Goal: Use online tool/utility

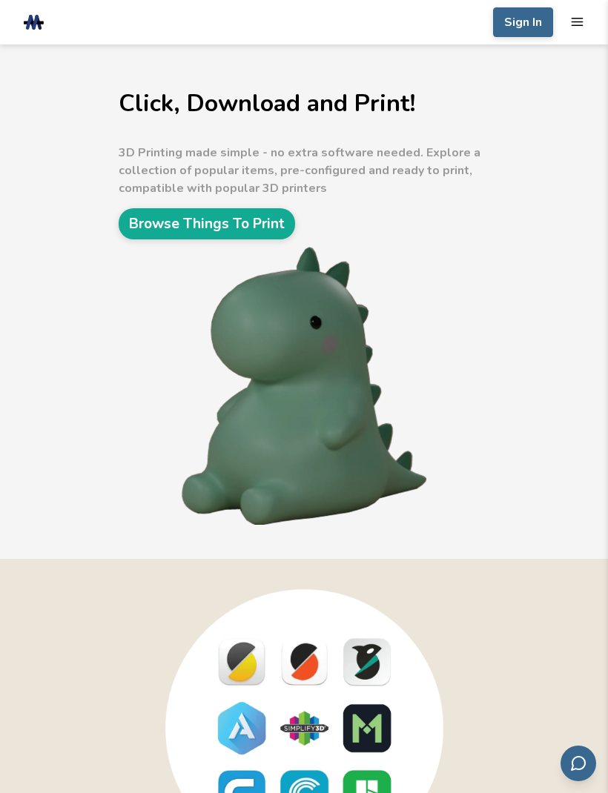
click at [580, 27] on icon "mobile navigation menu" at bounding box center [577, 22] width 14 height 14
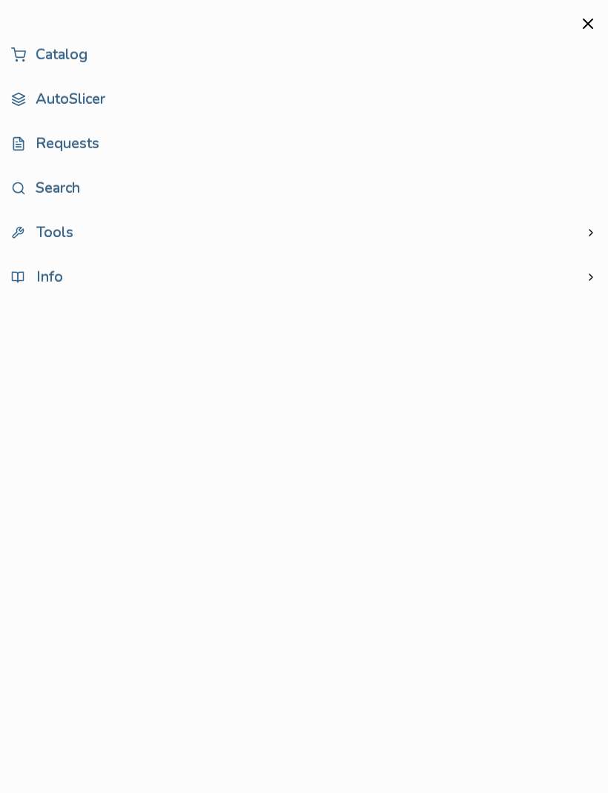
click at [82, 96] on link "AutoSlicer" at bounding box center [304, 100] width 586 height 30
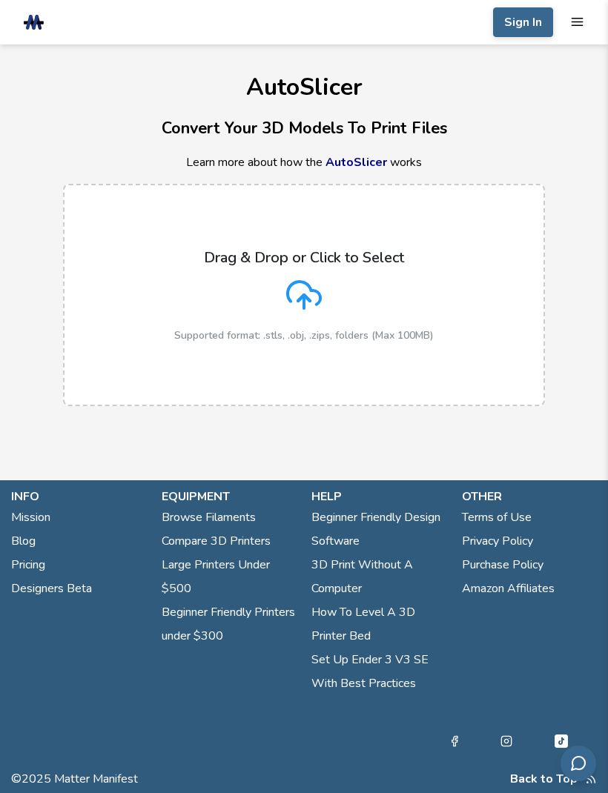
click at [313, 311] on icon at bounding box center [304, 295] width 36 height 36
click at [0, 0] on input "Drag & Drop or Click to Select Supported format: .stls, .obj, .zips, folders (M…" at bounding box center [0, 0] width 0 height 0
click at [300, 296] on icon at bounding box center [304, 295] width 36 height 36
click at [0, 0] on input "Drag & Drop or Click to Select Supported format: .stls, .obj, .zips, folders (M…" at bounding box center [0, 0] width 0 height 0
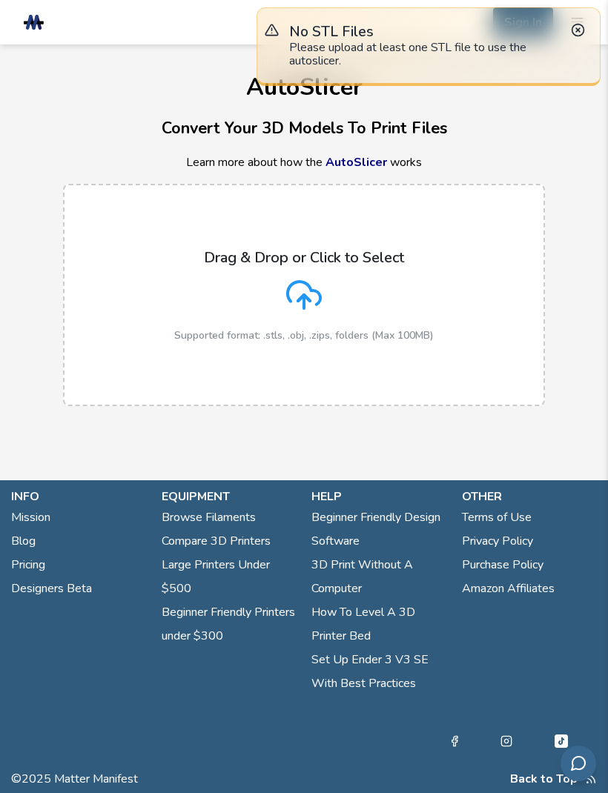
click at [517, 135] on h3 "Convert Your 3D Models To Print Files" at bounding box center [304, 129] width 608 height 26
click at [469, 246] on label "Drag & Drop or Click to Select Supported format: .stls, .obj, .zips, folders (M…" at bounding box center [304, 295] width 482 height 222
click at [0, 0] on input "Drag & Drop or Click to Select Supported format: .stls, .obj, .zips, folders (M…" at bounding box center [0, 0] width 0 height 0
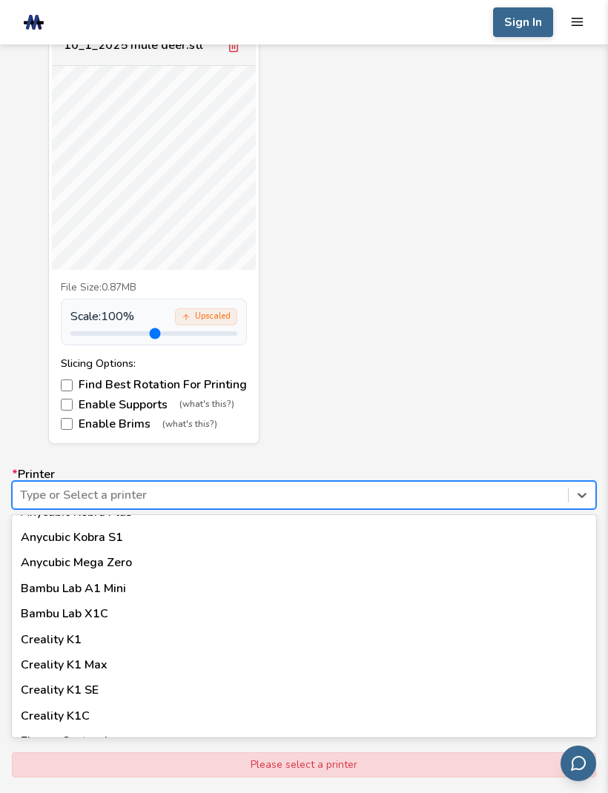
scroll to position [327, 0]
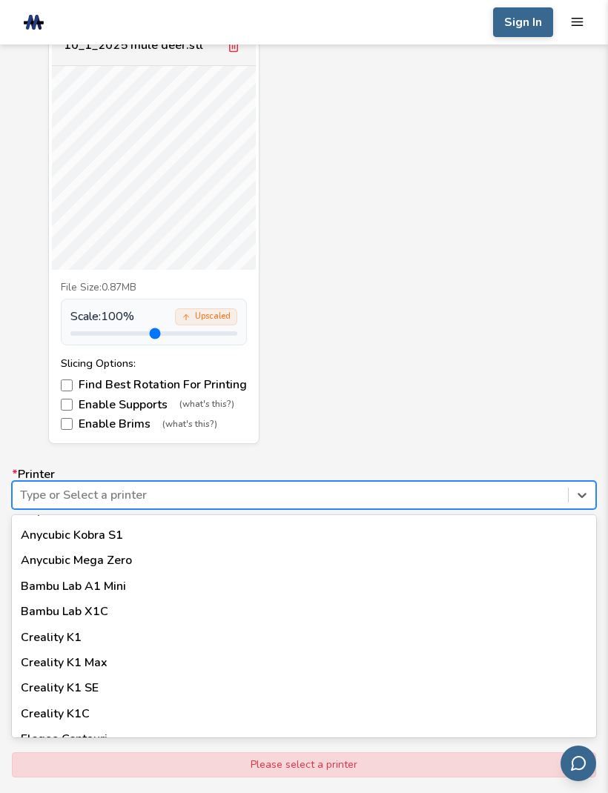
click at [110, 580] on div "Bambu Lab A1 Mini" at bounding box center [304, 586] width 584 height 25
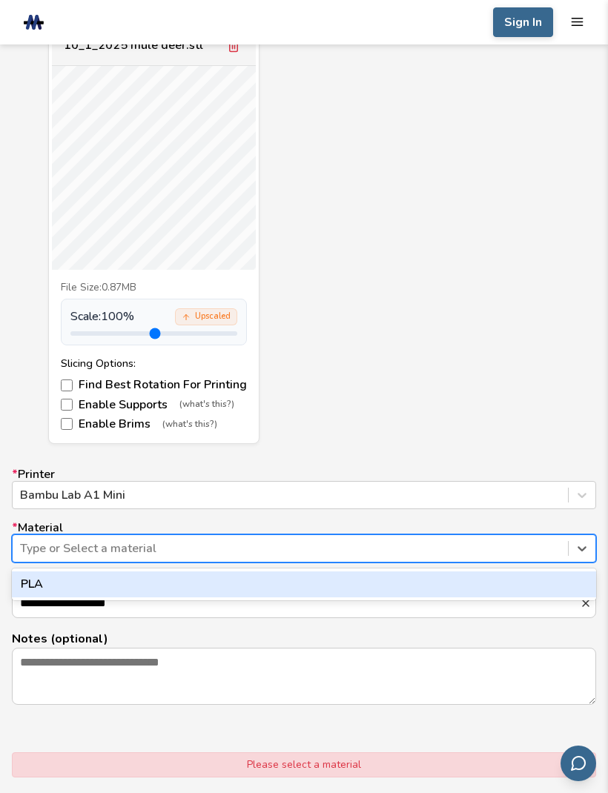
click at [96, 583] on div "PLA" at bounding box center [304, 584] width 584 height 25
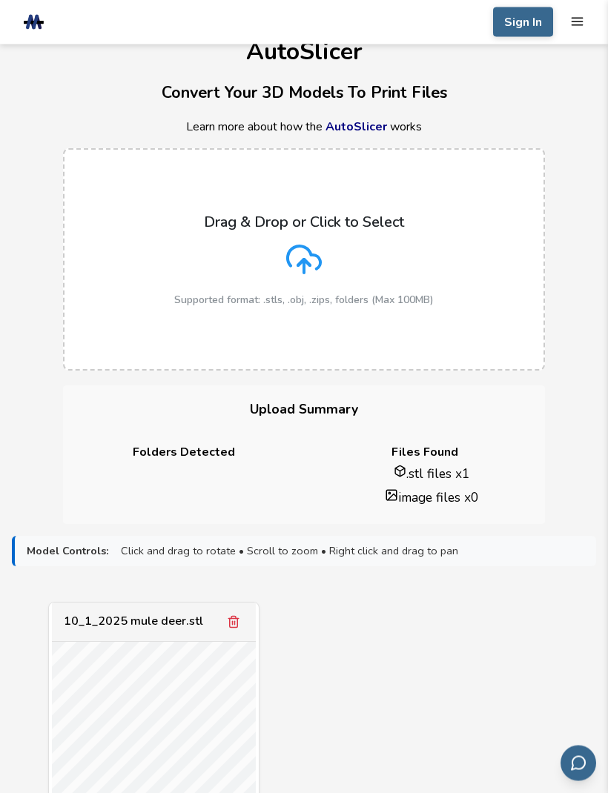
scroll to position [0, 0]
